Goal: Information Seeking & Learning: Learn about a topic

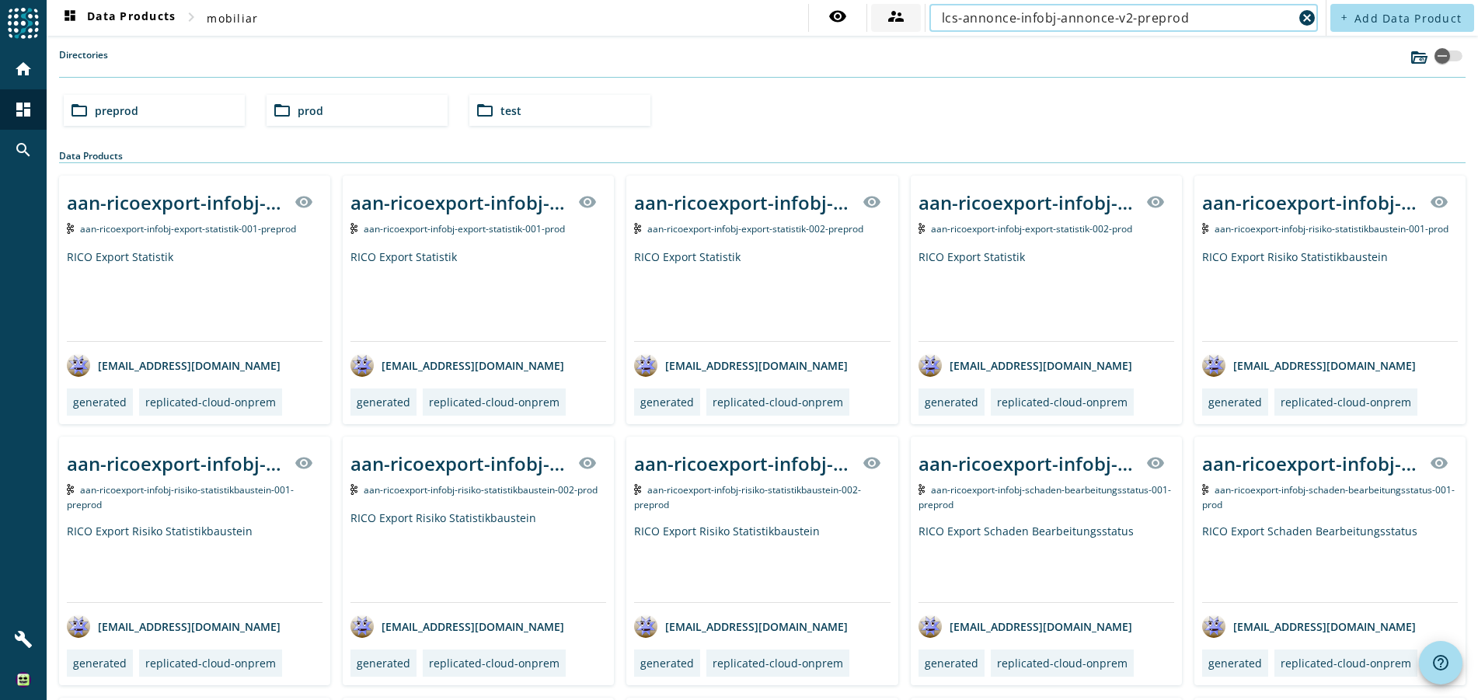
type input "lcs-annonce-infobj-annonce-v2-preprod"
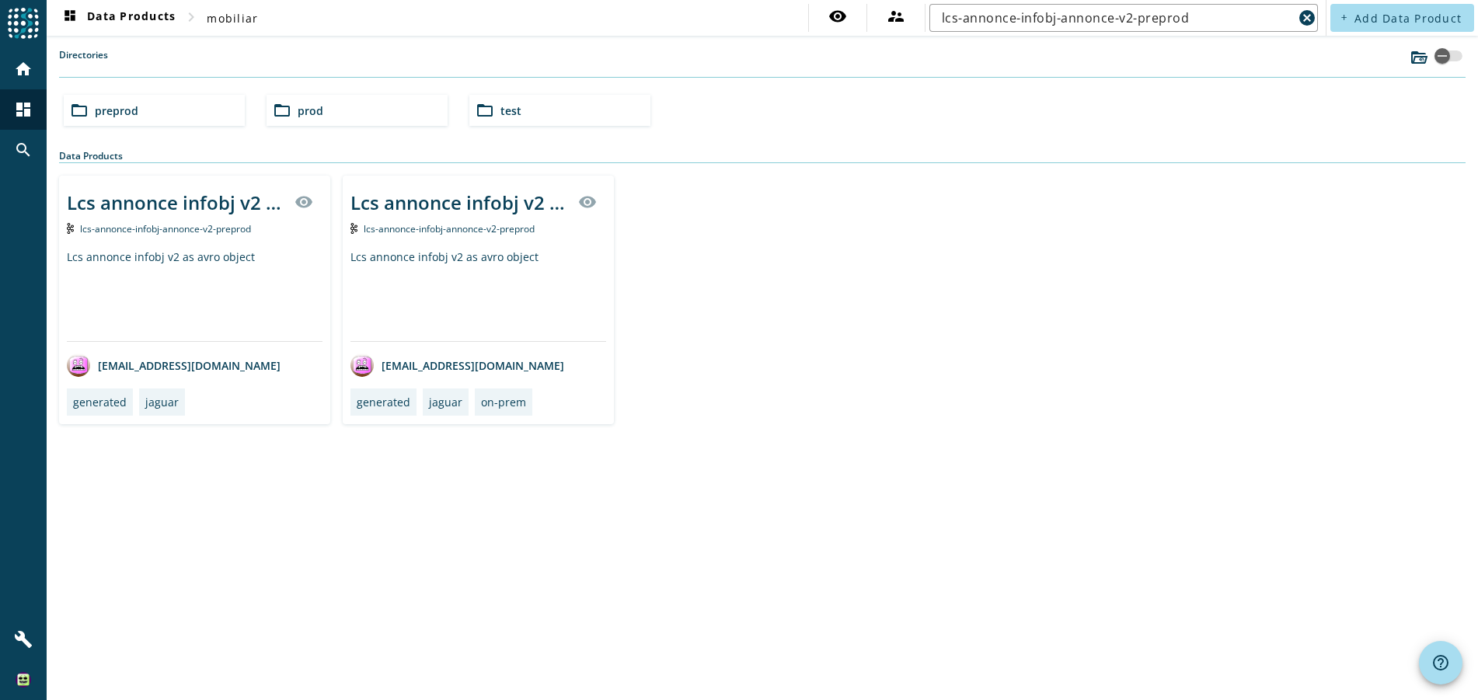
click at [448, 288] on div "Lcs annonce infobj v2 as avro object" at bounding box center [478, 295] width 256 height 92
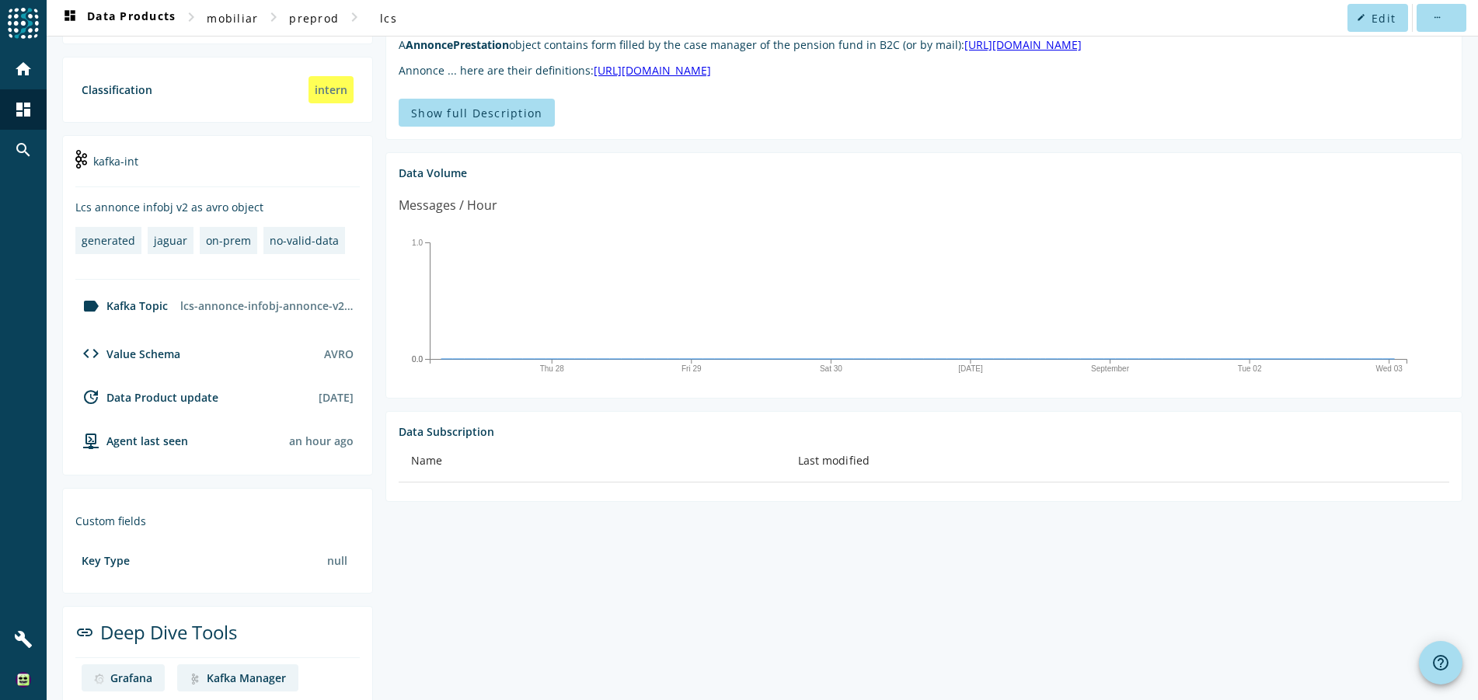
scroll to position [299, 0]
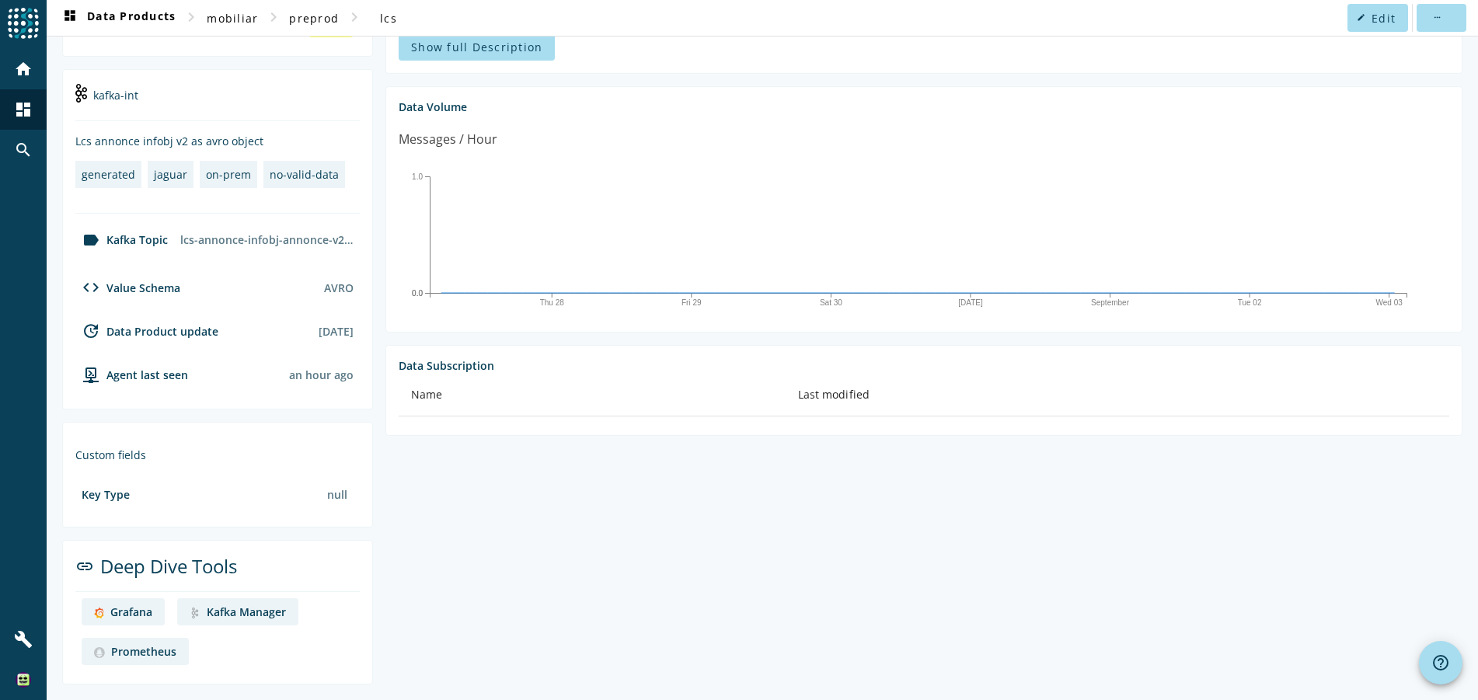
click at [131, 607] on div "Grafana" at bounding box center [131, 612] width 42 height 15
click at [264, 609] on div "Kafka Manager" at bounding box center [246, 612] width 79 height 15
click at [153, 649] on div "Prometheus" at bounding box center [143, 651] width 65 height 15
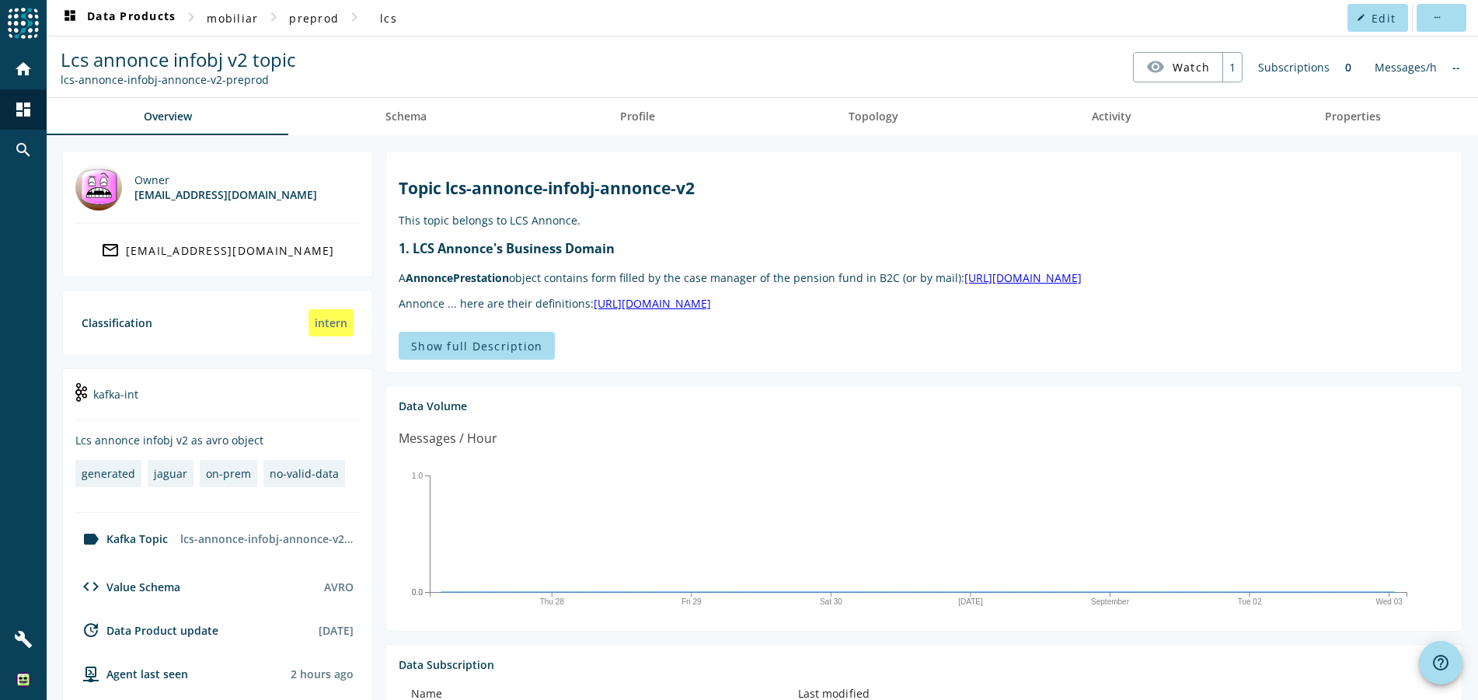
drag, startPoint x: 267, startPoint y: 81, endPoint x: 54, endPoint y: 79, distance: 212.9
click at [54, 79] on nav "Lcs annonce infobj v2 topic lcs-annonce-infobj-annonce-v2-preprod visibility Wa…" at bounding box center [762, 67] width 1419 height 48
copy div "lcs-annonce-infobj-annonce-v2-preprod"
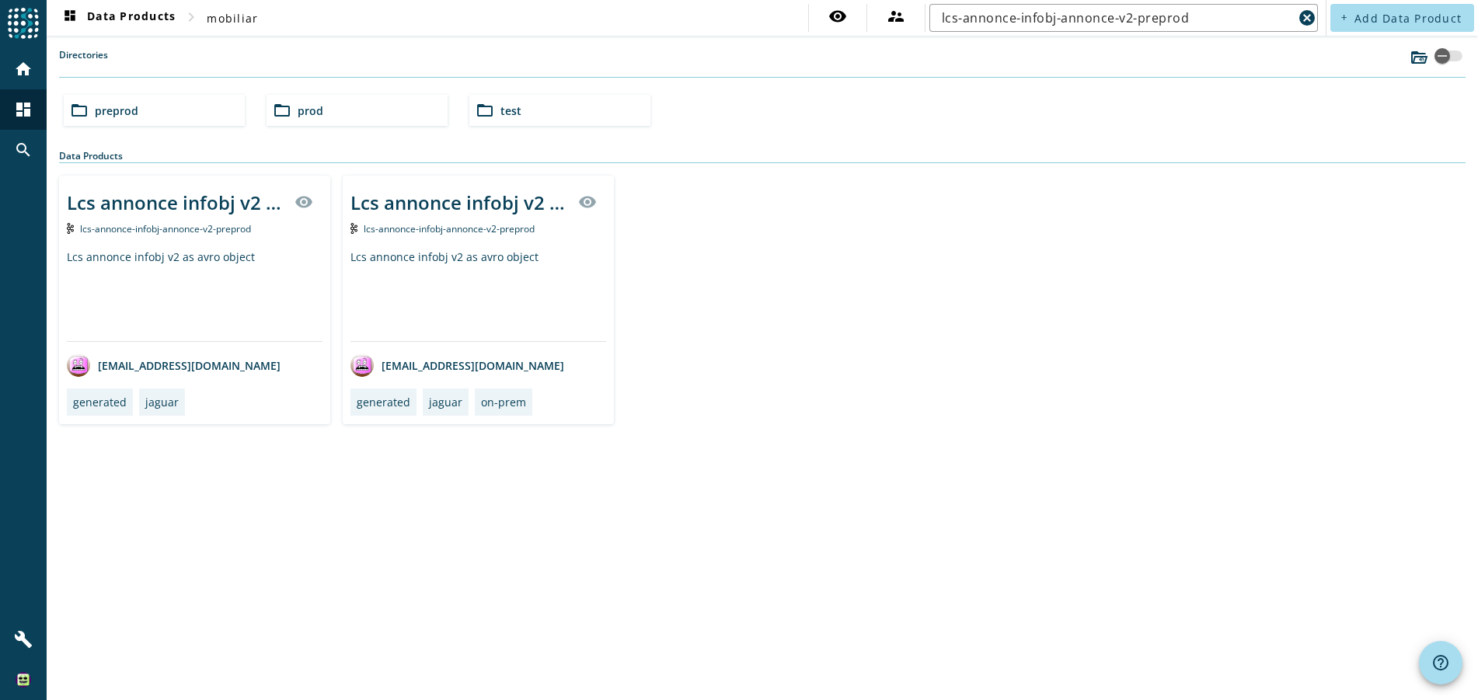
click at [166, 270] on div "Lcs annonce infobj v2 as avro object" at bounding box center [195, 295] width 256 height 92
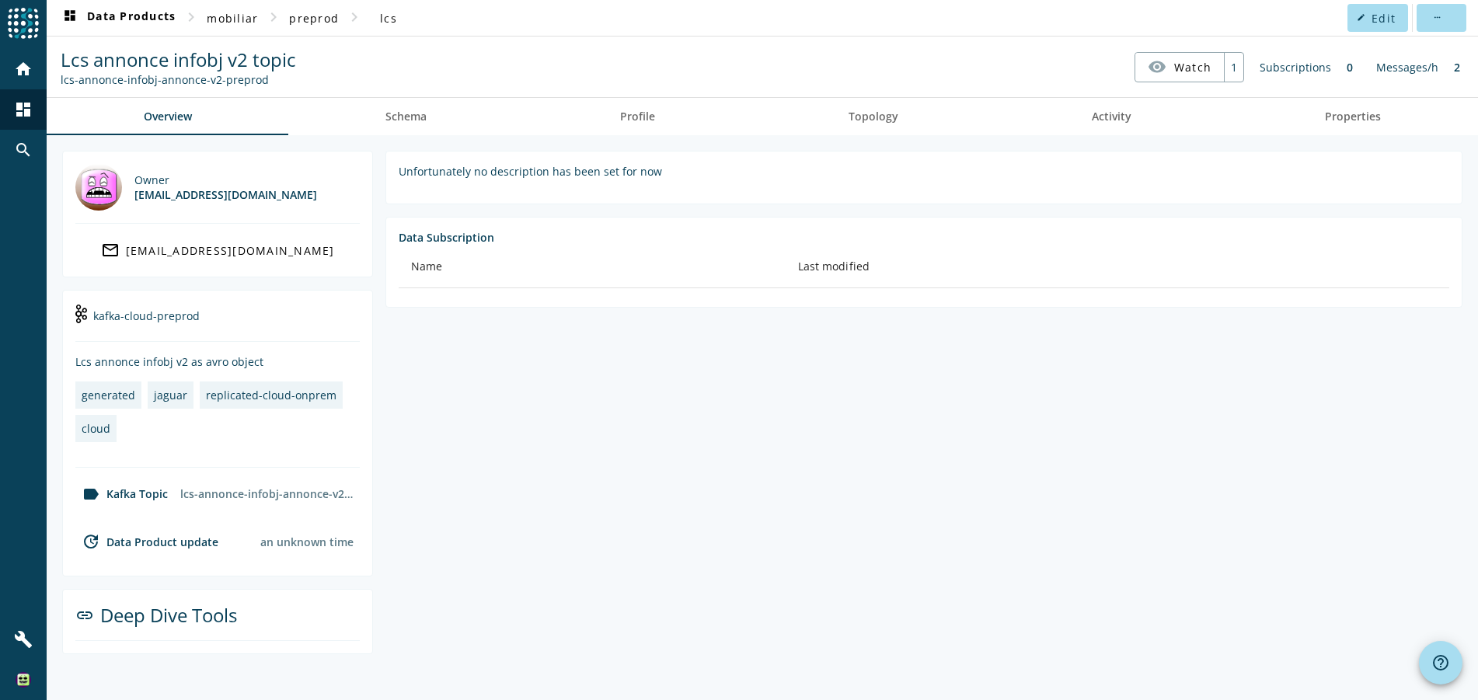
click at [926, 453] on section "Unfortunately no description has been set for now Data Subscription Name Last m…" at bounding box center [918, 403] width 1090 height 504
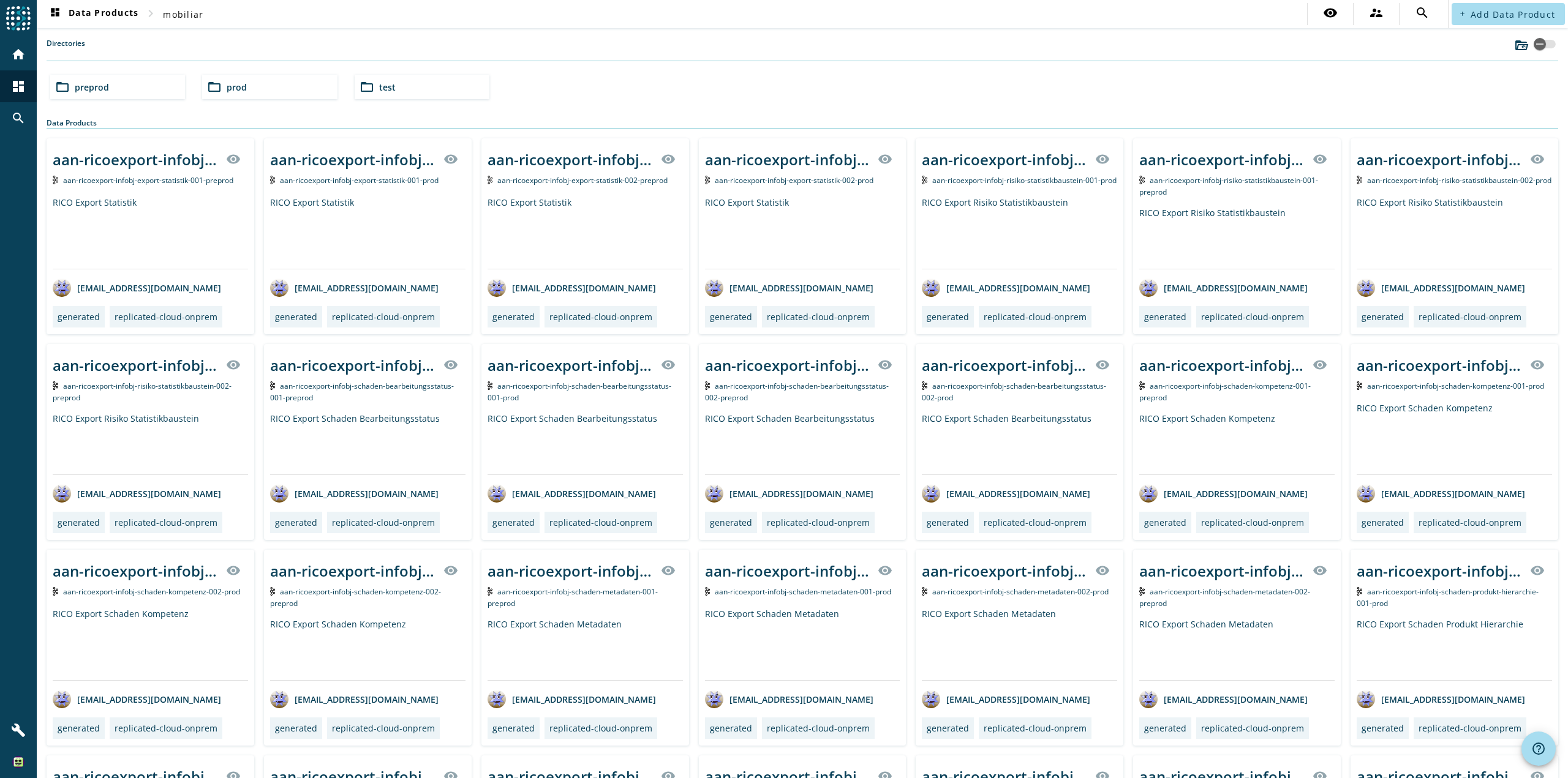
click at [131, 90] on div "folder_open preprod" at bounding box center [117, 87] width 135 height 24
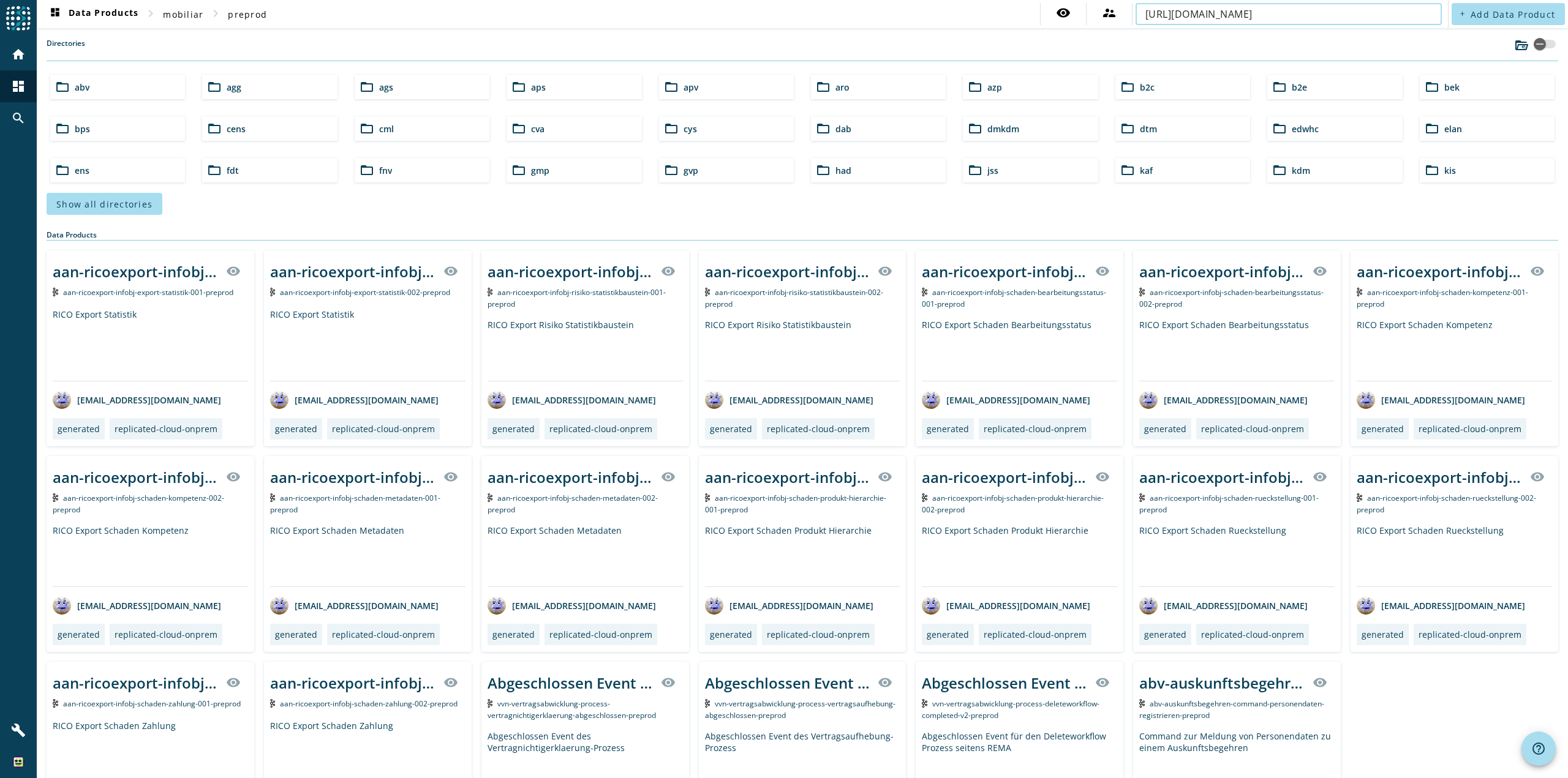
scroll to position [0, 166]
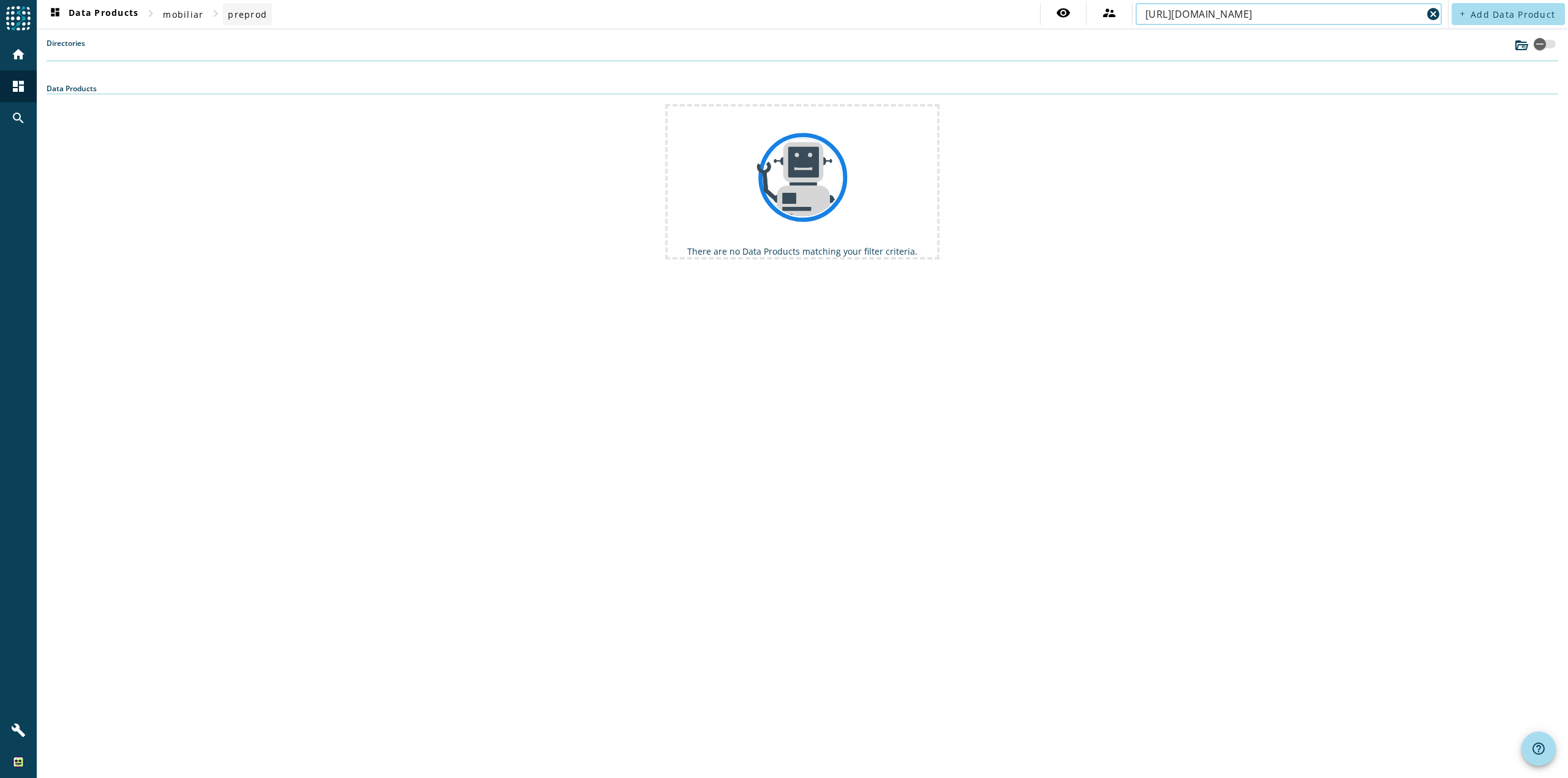
type input "https://mobiliar.agoora.com/data-offers/681112f4-e519-4373-bab4-e3d74c9213fe/ov…"
drag, startPoint x: 253, startPoint y: 17, endPoint x: 284, endPoint y: 17, distance: 31.0
click at [253, 17] on span "preprod" at bounding box center [247, 14] width 39 height 12
click at [1432, 13] on mat-icon "cancel" at bounding box center [1432, 14] width 15 height 15
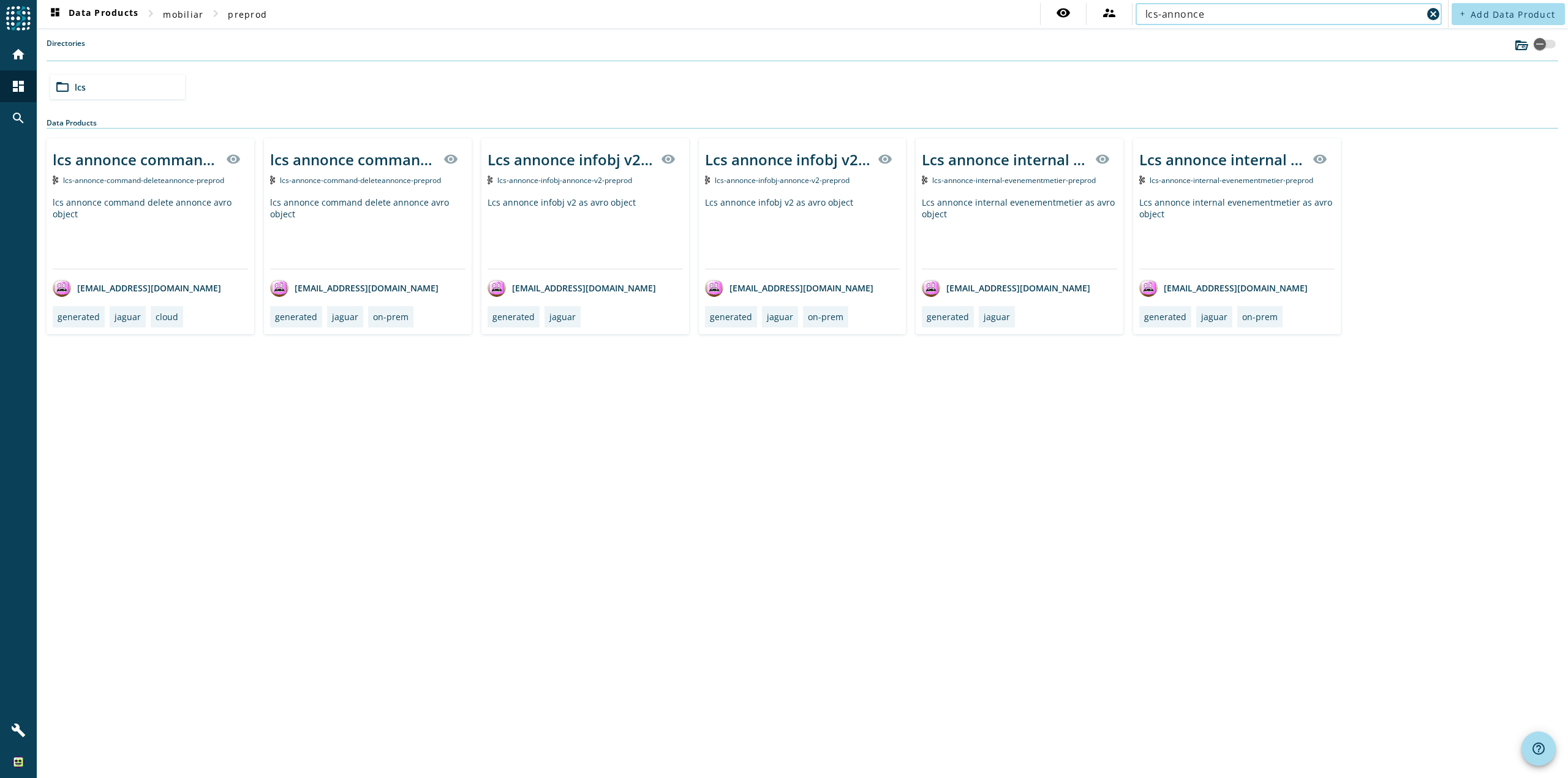
type input "lcs-annonce"
click at [856, 227] on div "Lcs annonce infobj v2 as avro object" at bounding box center [803, 232] width 195 height 72
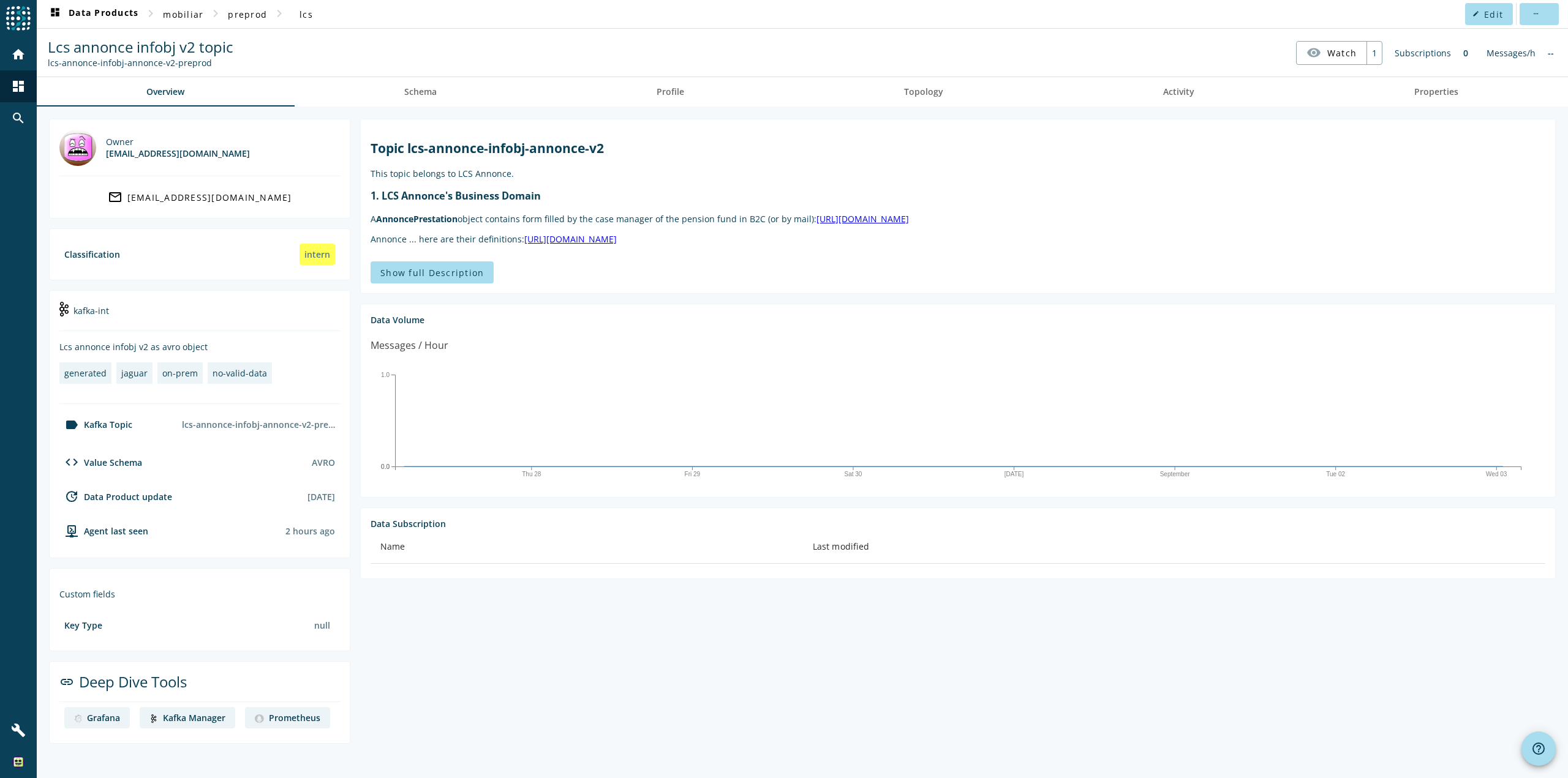
click at [153, 717] on img at bounding box center [154, 718] width 9 height 9
click at [301, 713] on div "Prometheus" at bounding box center [294, 717] width 51 height 12
click at [92, 717] on div "Grafana" at bounding box center [103, 717] width 33 height 12
click at [446, 276] on span "Show full Description" at bounding box center [432, 272] width 103 height 12
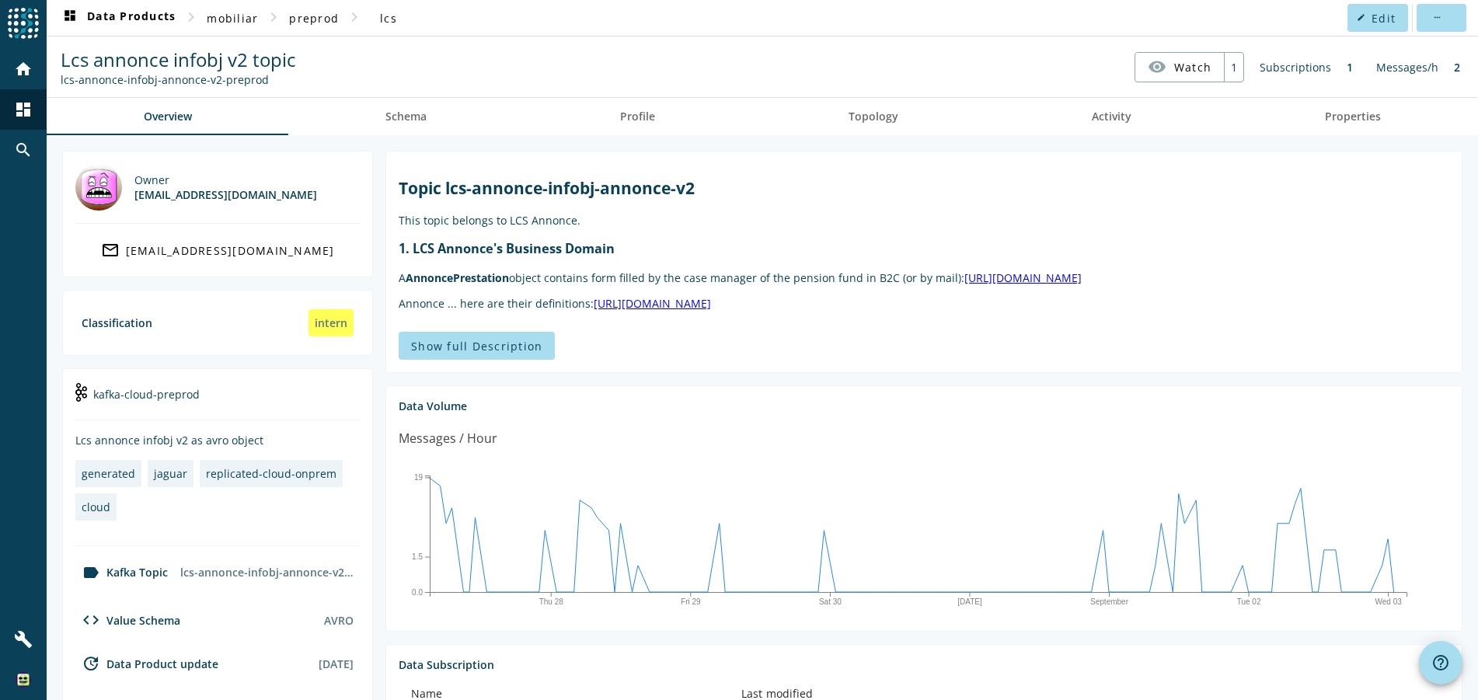
scroll to position [233, 0]
